Goal: Find specific page/section: Find specific page/section

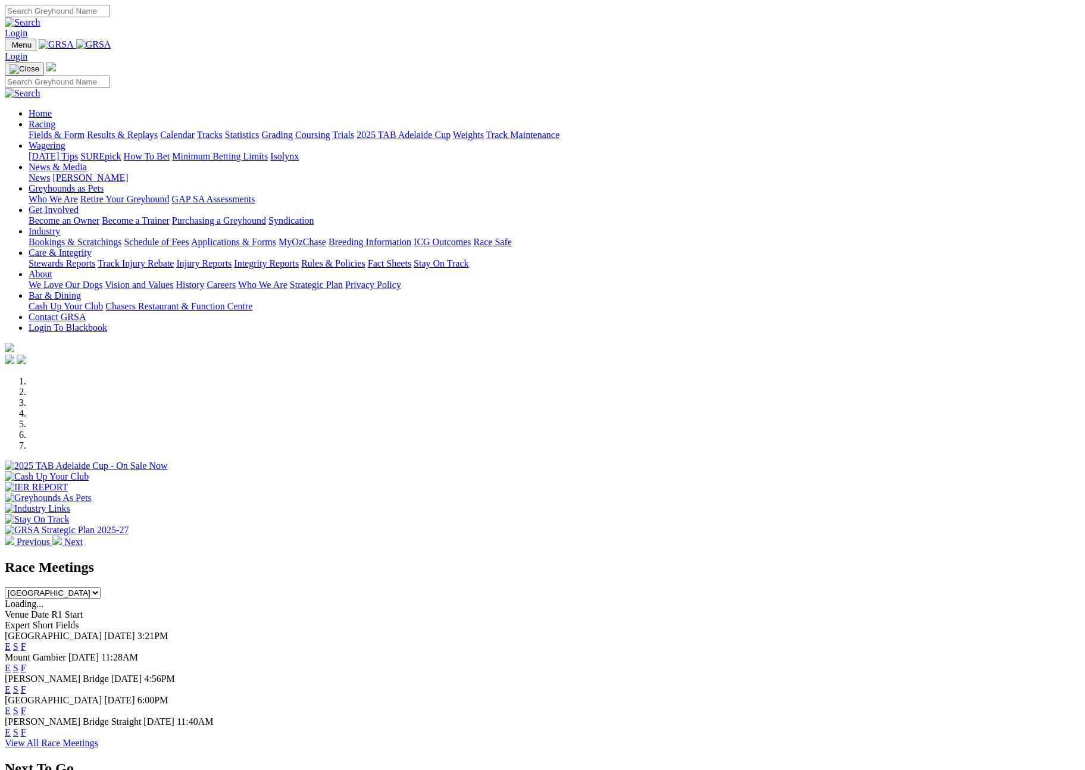
scroll to position [400, 0]
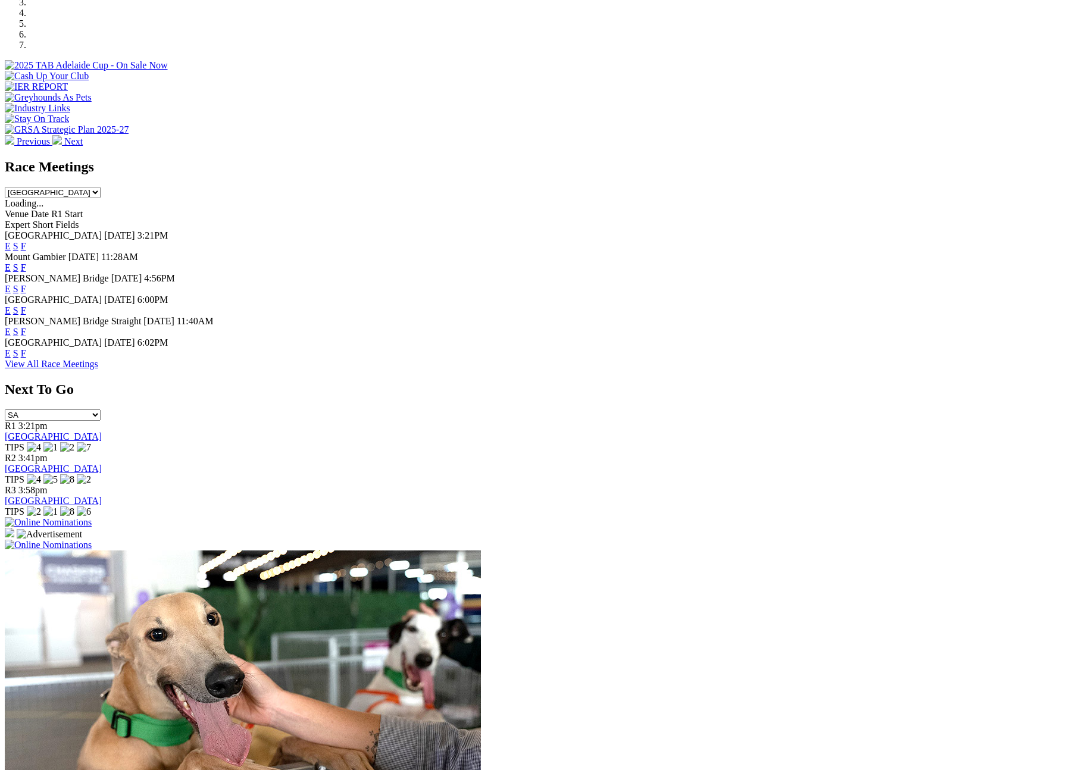
click at [26, 353] on link "F" at bounding box center [23, 353] width 5 height 10
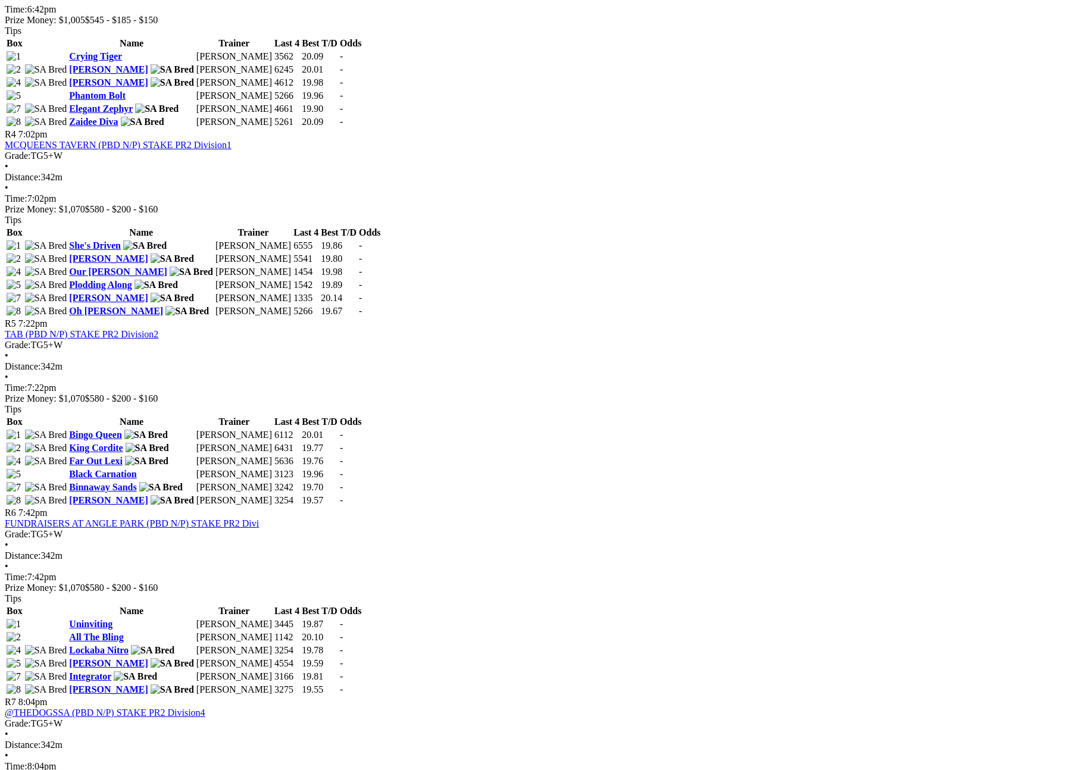
scroll to position [1204, 0]
